Goal: Information Seeking & Learning: Learn about a topic

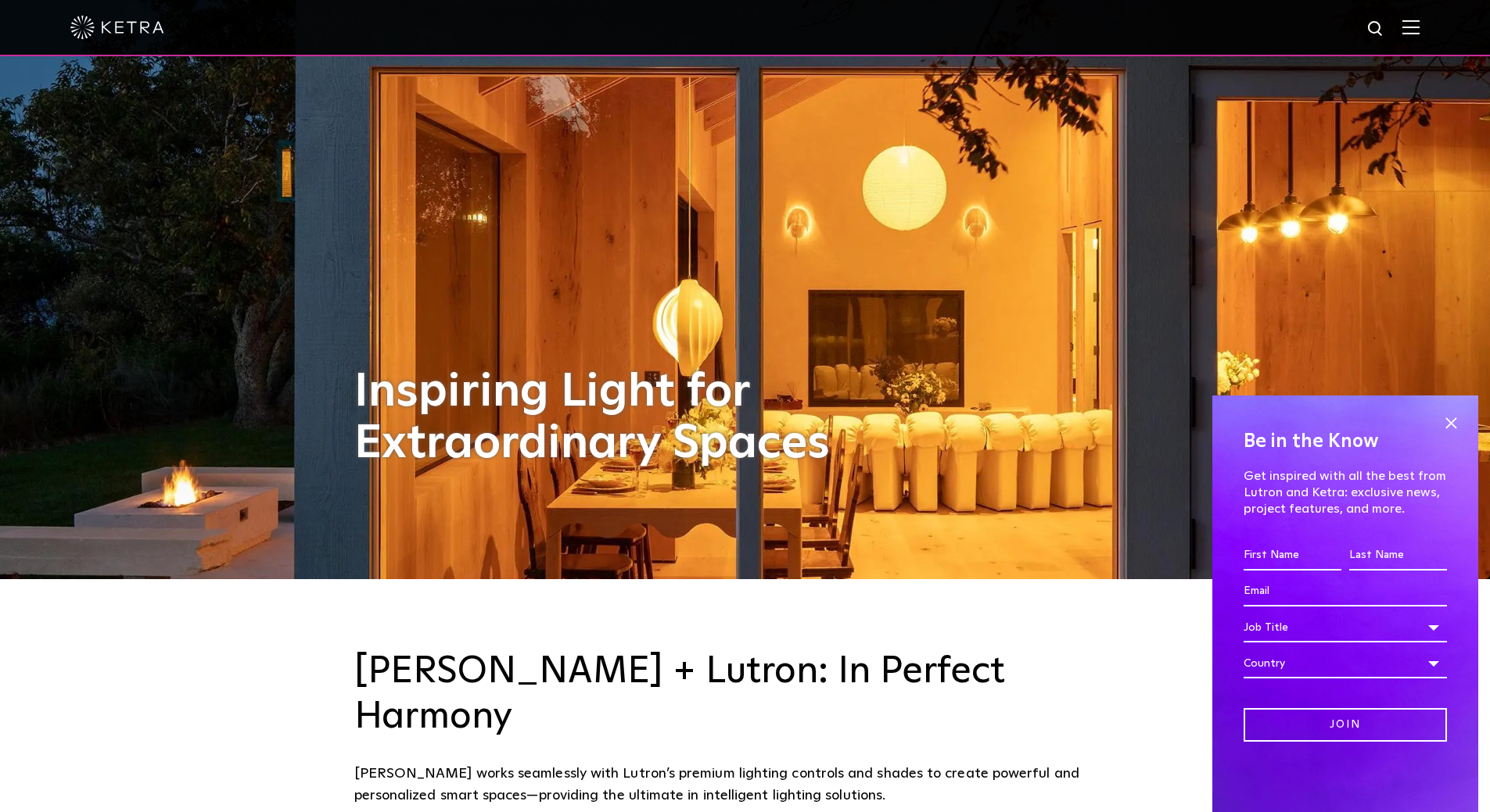
scroll to position [235, 0]
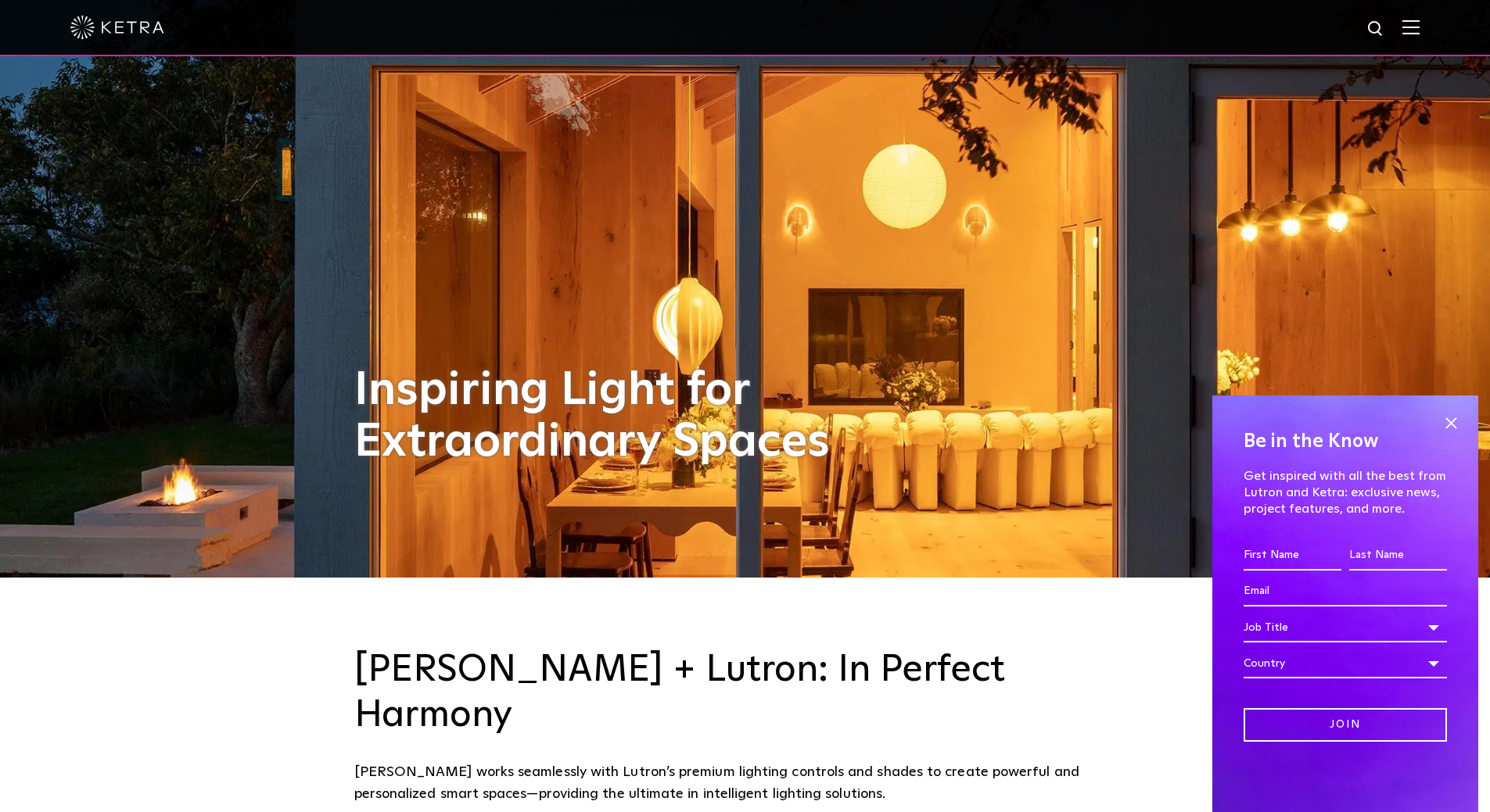
drag, startPoint x: 1445, startPoint y: 419, endPoint x: 1437, endPoint y: 419, distance: 8.0
click at [1445, 419] on span at bounding box center [1450, 423] width 24 height 24
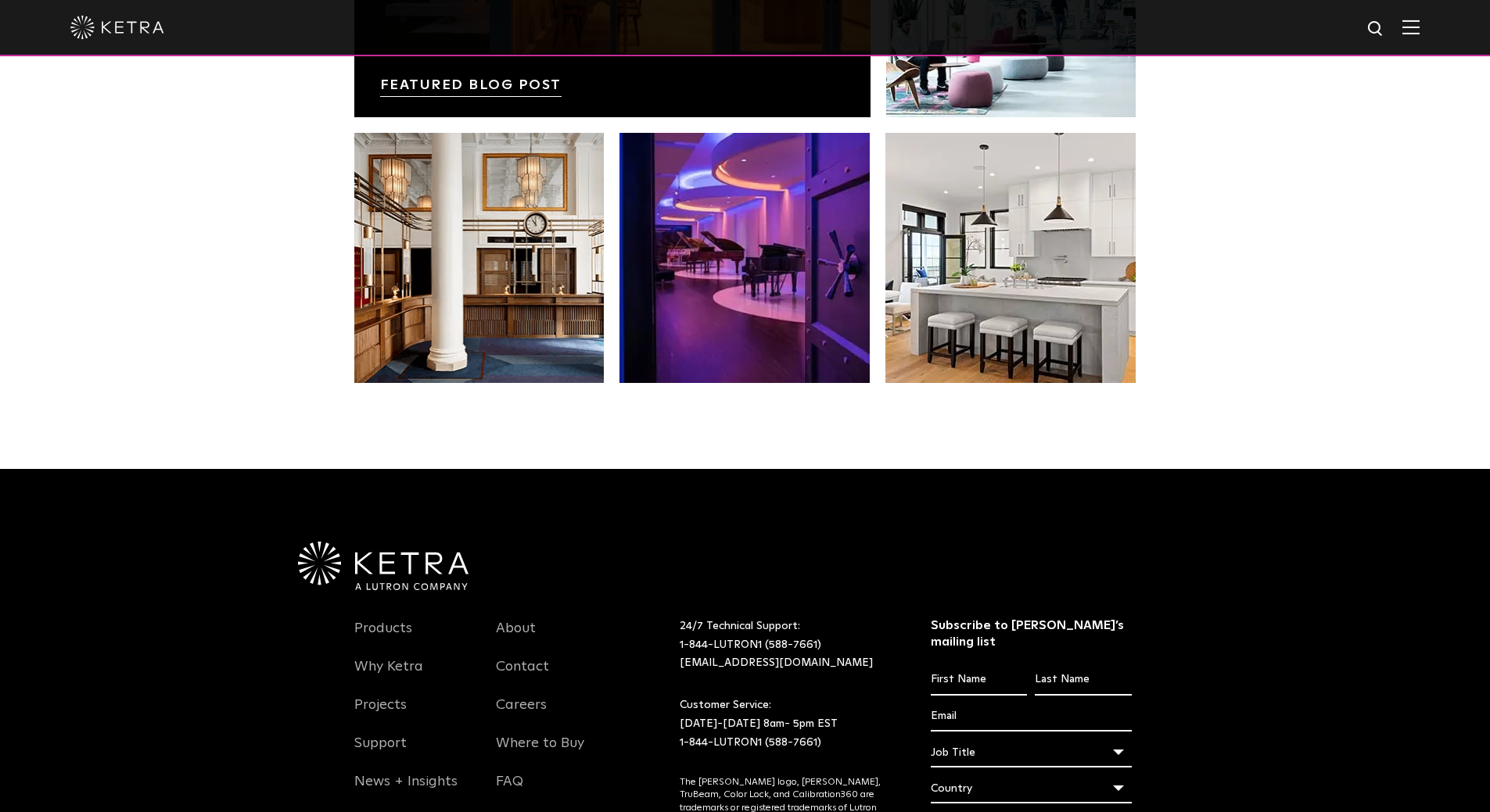
scroll to position [3205, 0]
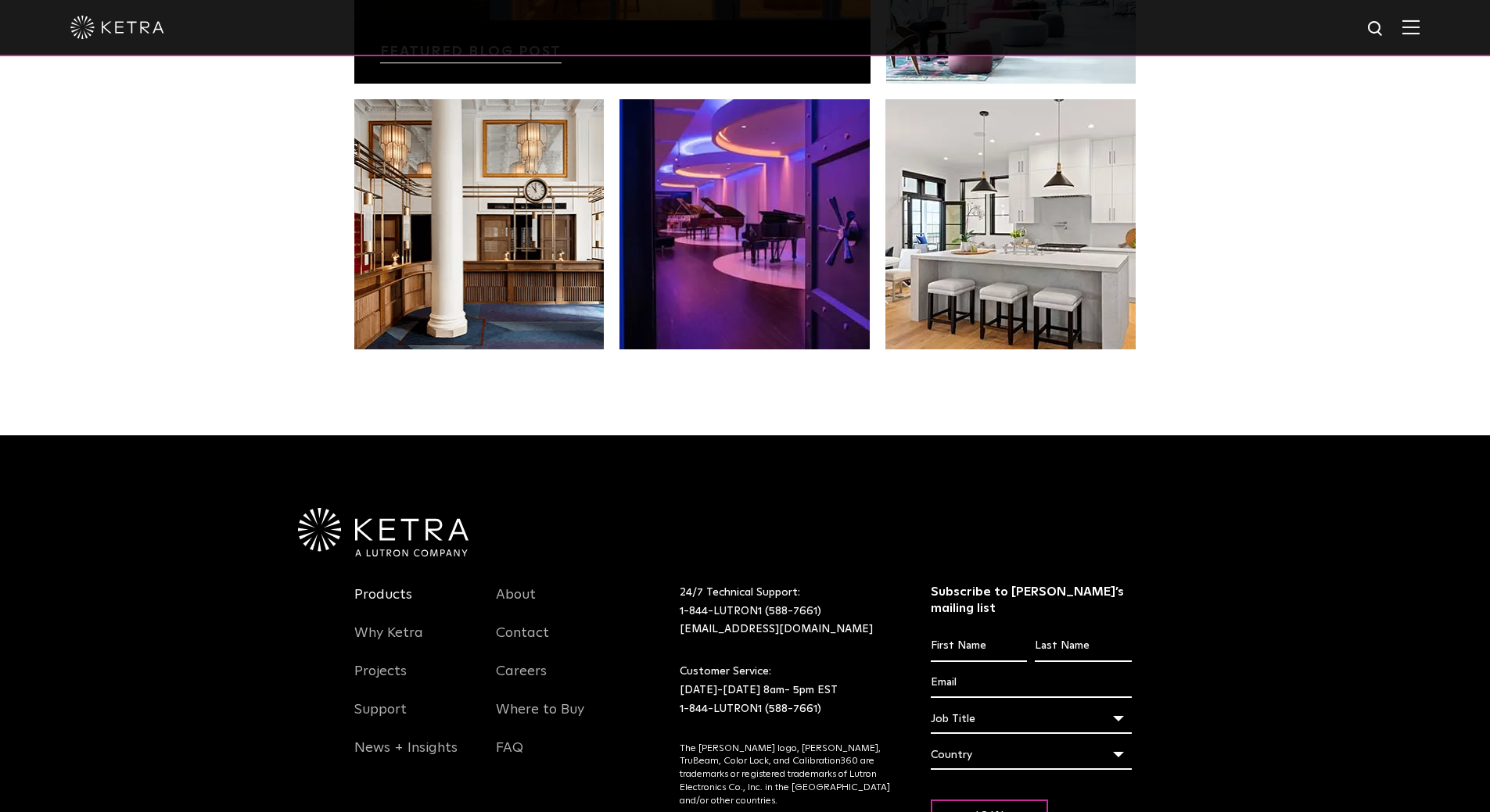
click at [365, 586] on link "Products" at bounding box center [382, 604] width 58 height 36
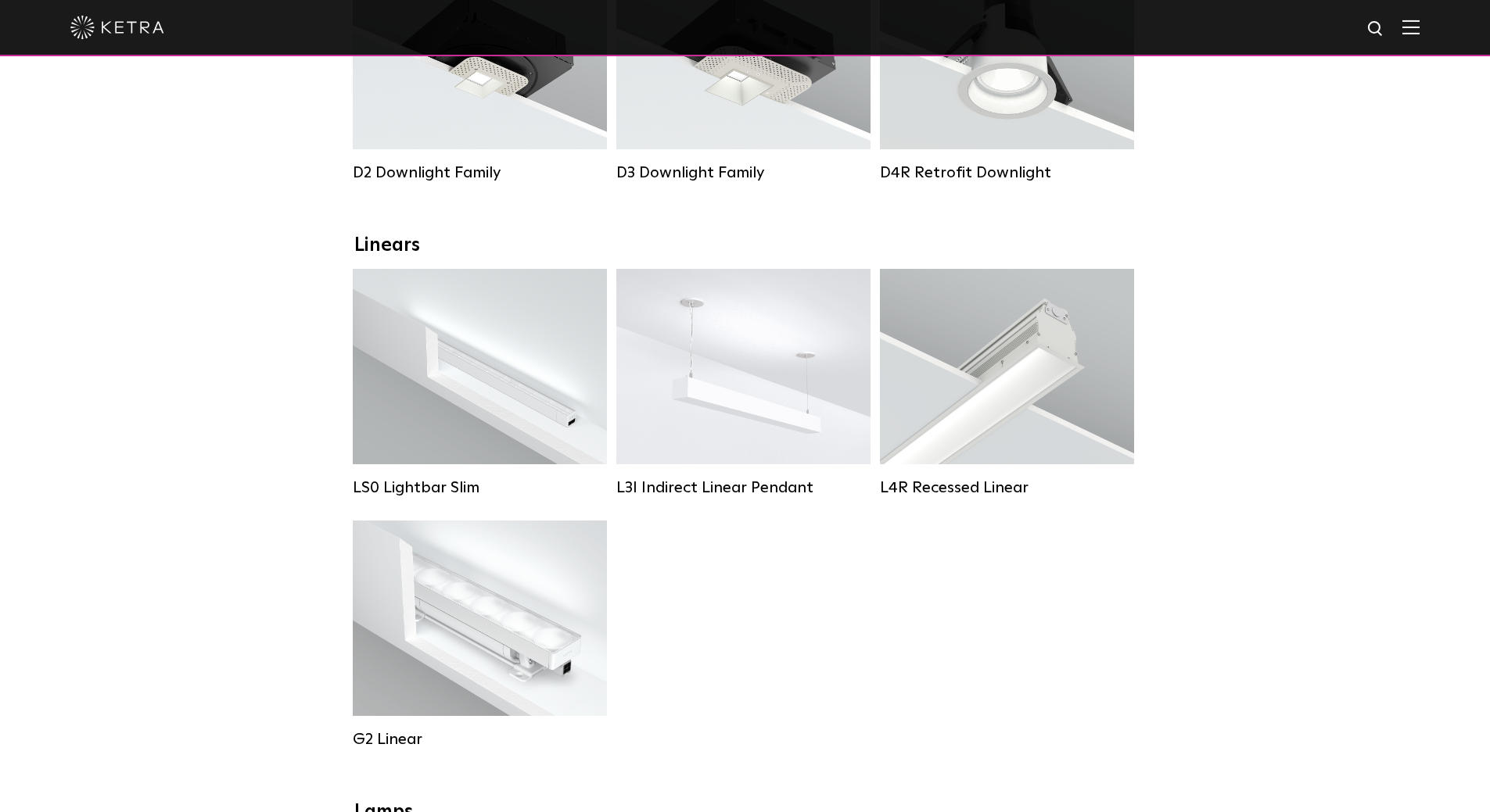
scroll to position [235, 0]
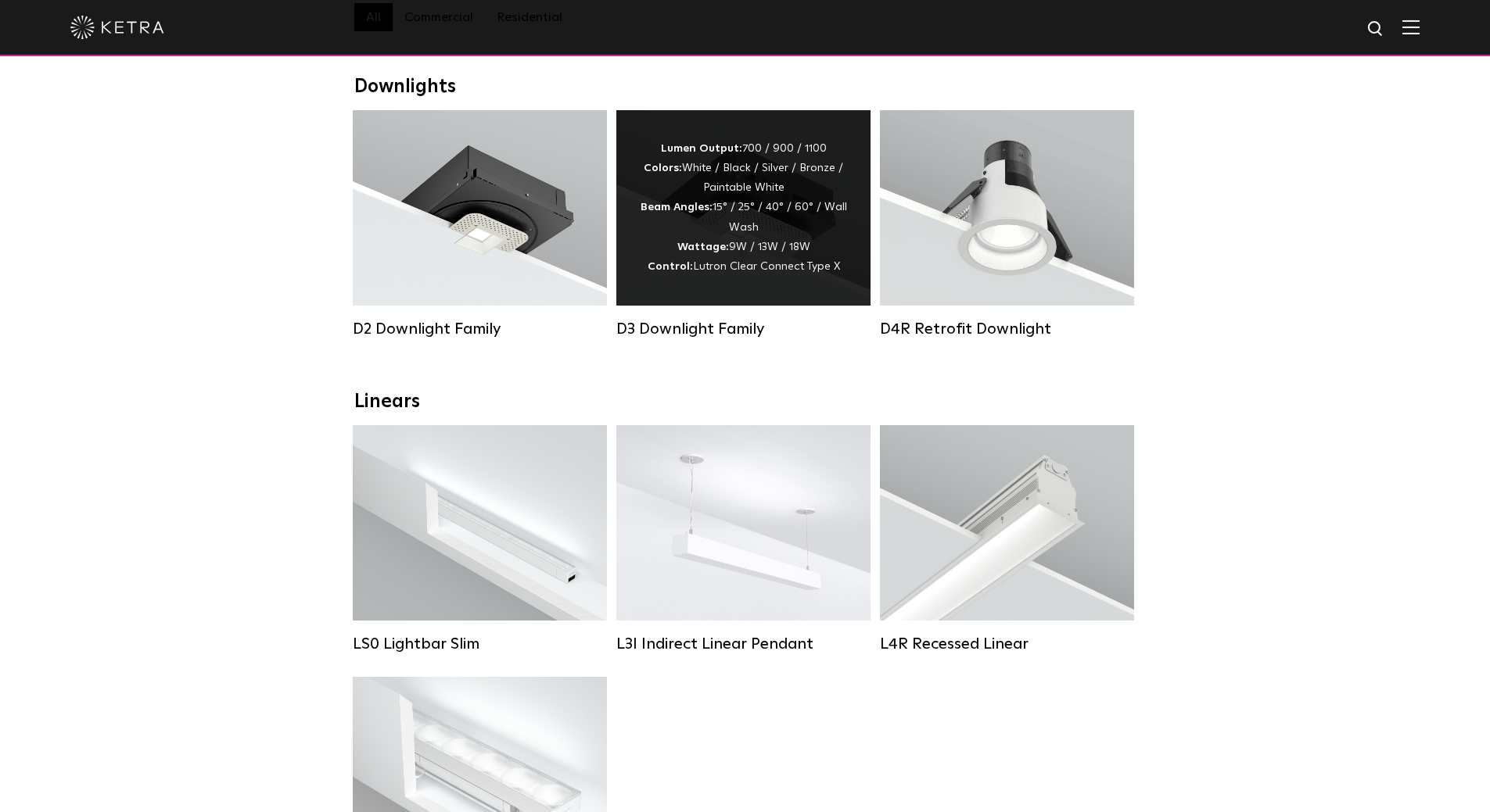
click at [675, 339] on div "D3 Downlight Family" at bounding box center [743, 329] width 254 height 19
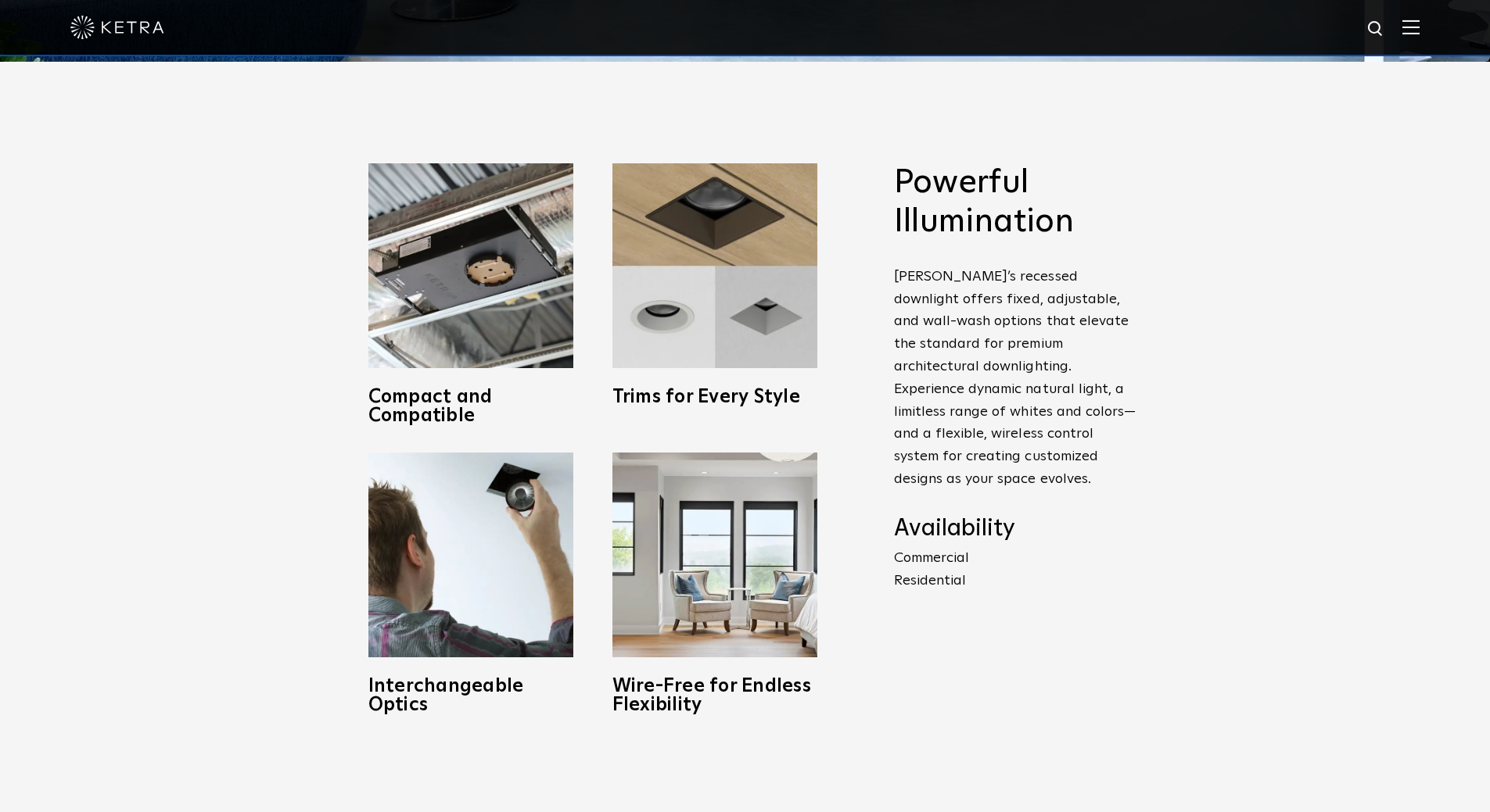
scroll to position [782, 0]
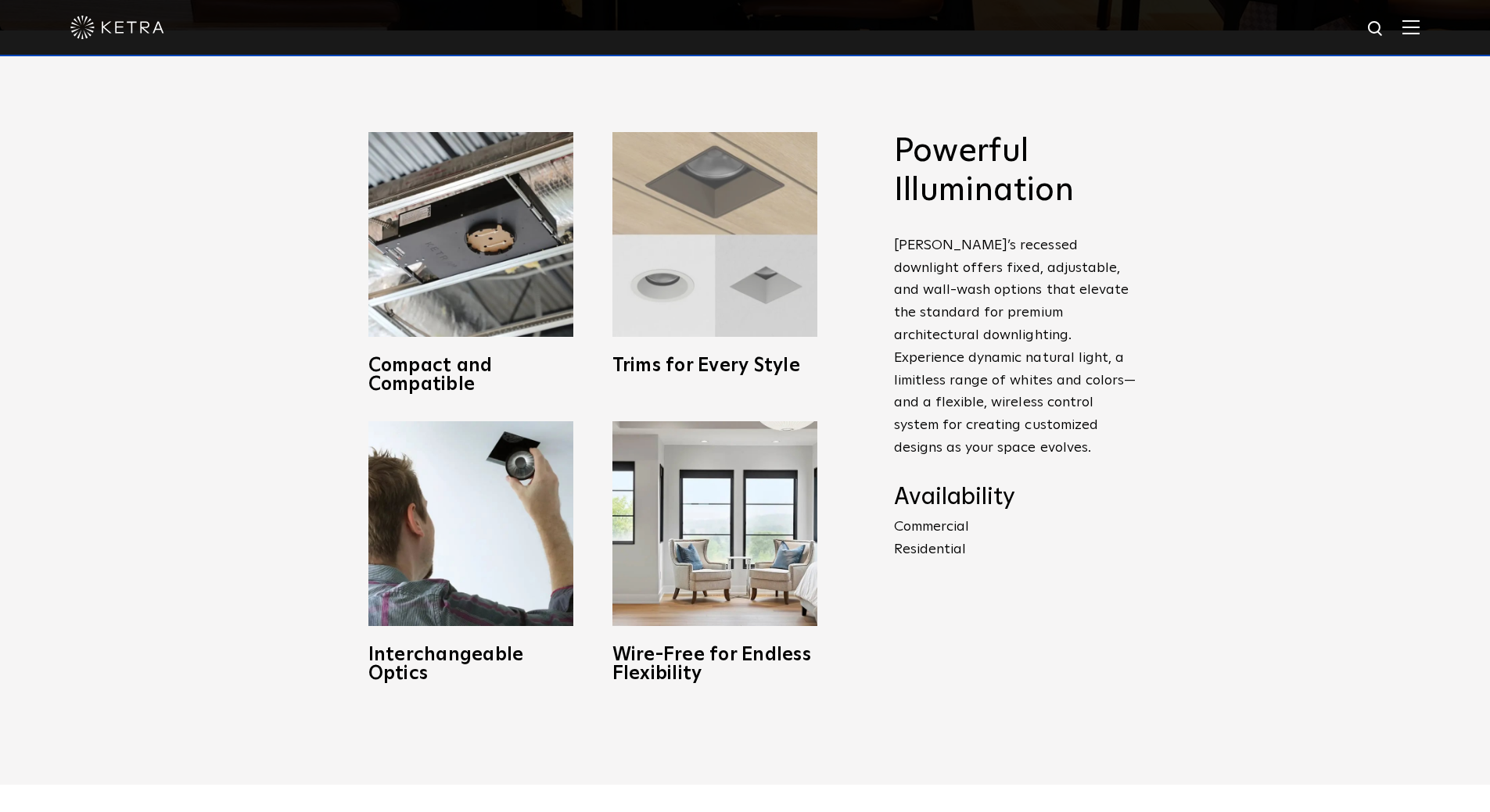
click at [652, 298] on img at bounding box center [714, 234] width 205 height 205
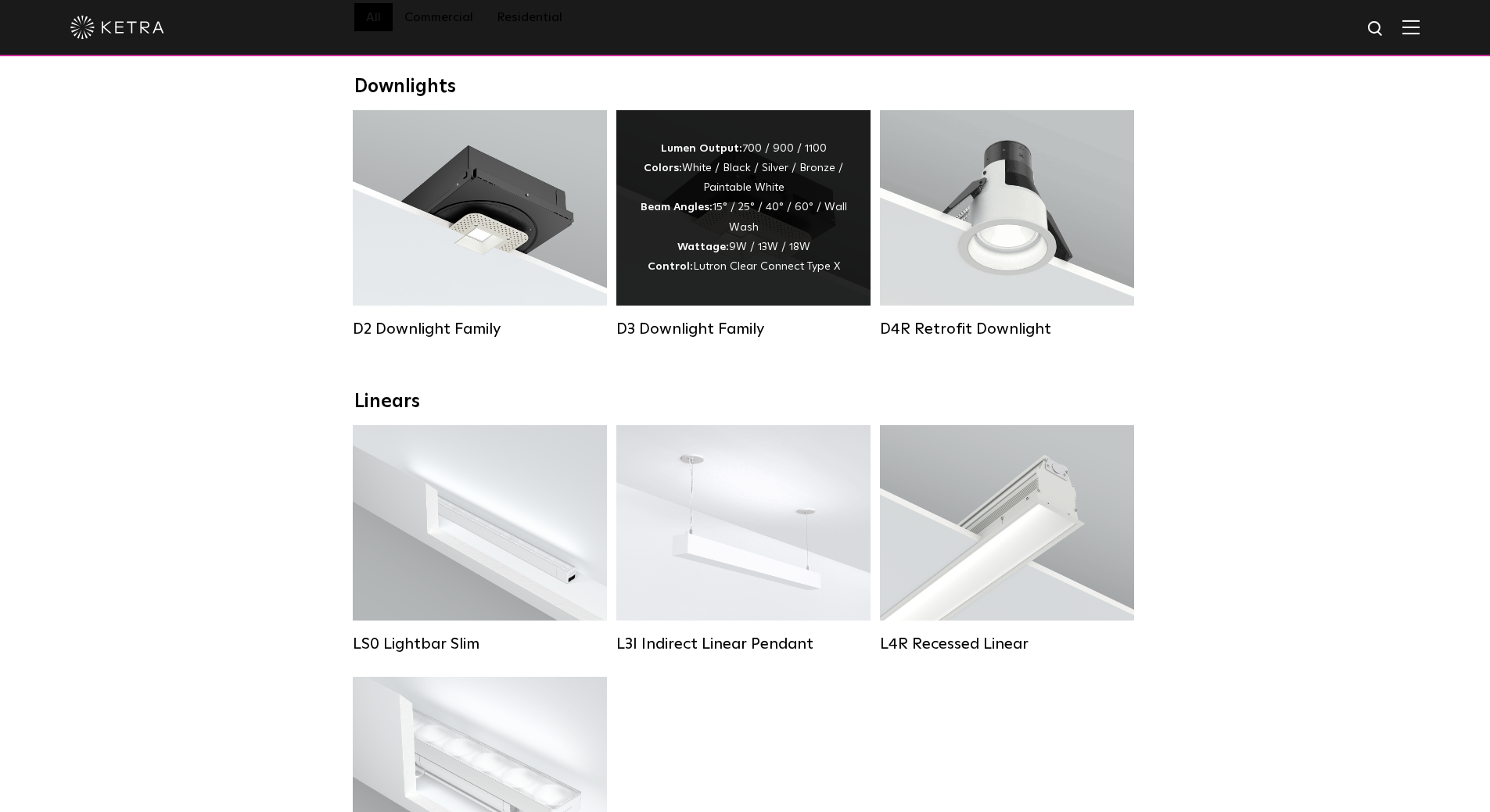
click at [745, 217] on div "Lumen Output: 700 / 900 / 1100 Colors: White / Black / Silver / Bronze / Painta…" at bounding box center [743, 208] width 207 height 137
